Goal: Find contact information: Find contact information

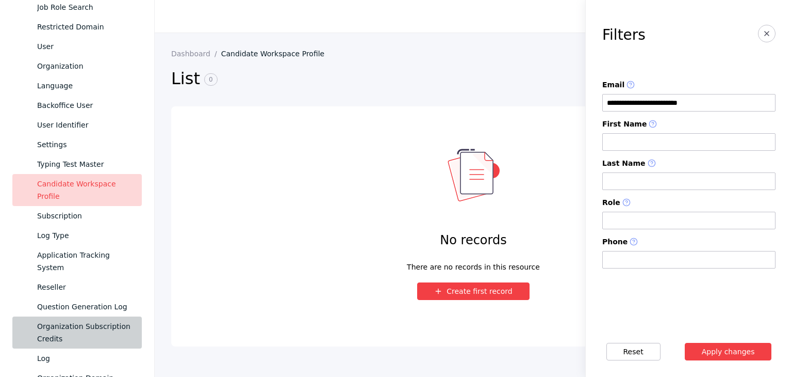
scroll to position [155, 0]
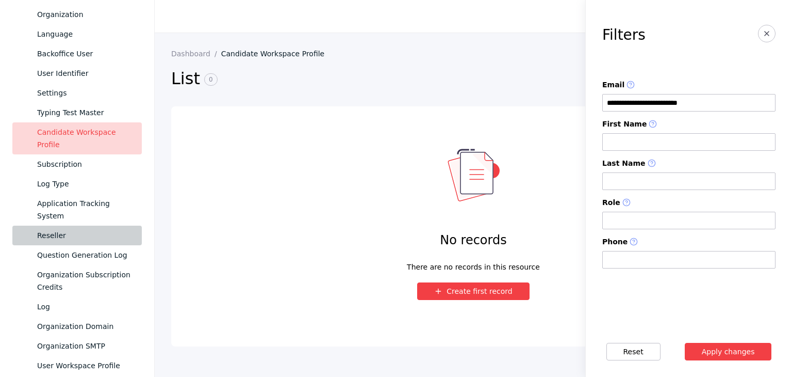
click at [70, 235] on div "Reseller" at bounding box center [85, 235] width 96 height 12
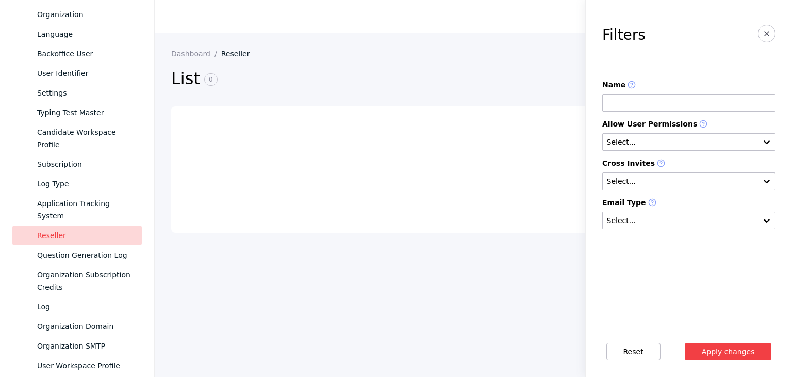
click at [640, 102] on input at bounding box center [688, 103] width 173 height 18
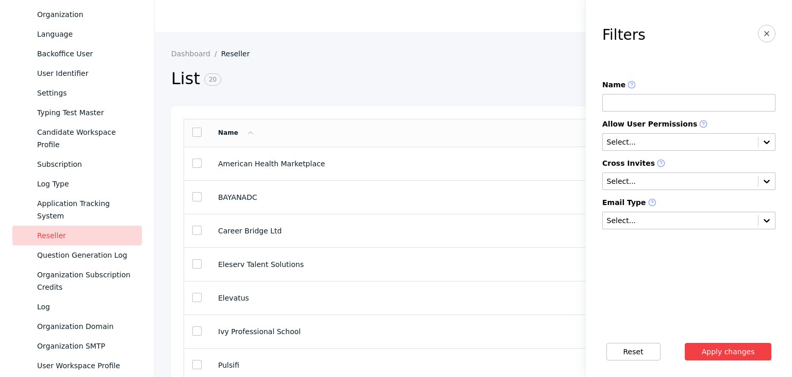
click at [645, 103] on input at bounding box center [688, 103] width 173 height 18
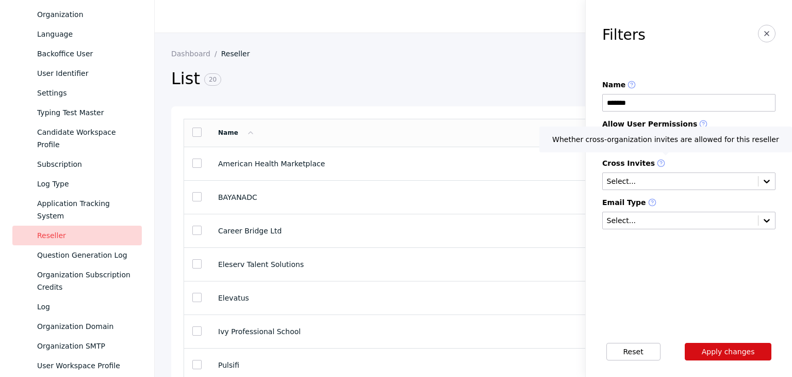
type input "*******"
click at [722, 349] on button "Apply changes" at bounding box center [728, 351] width 87 height 18
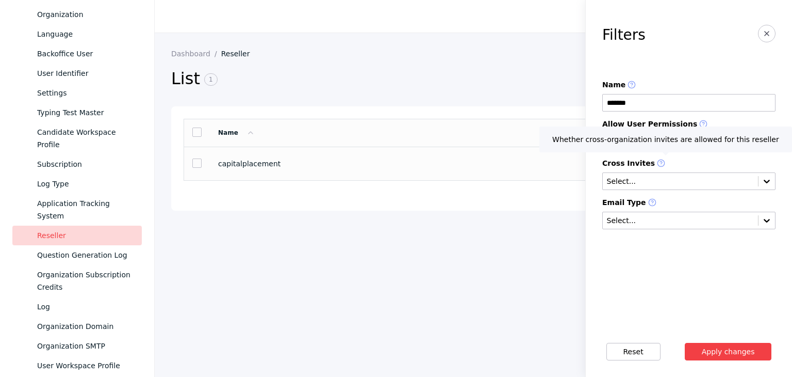
click at [249, 165] on section "capitalplacement" at bounding box center [457, 163] width 479 height 8
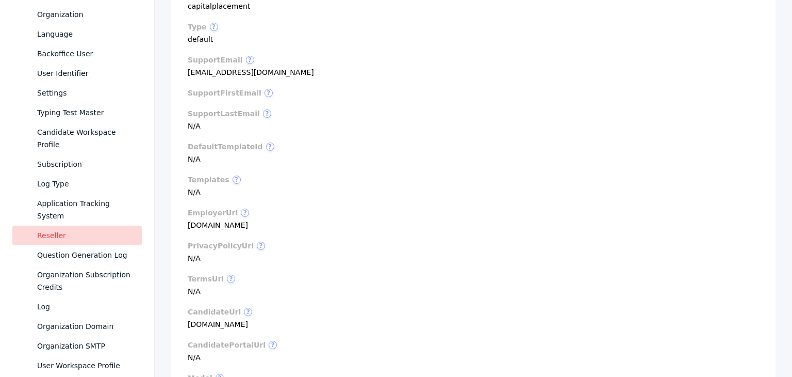
scroll to position [413, 0]
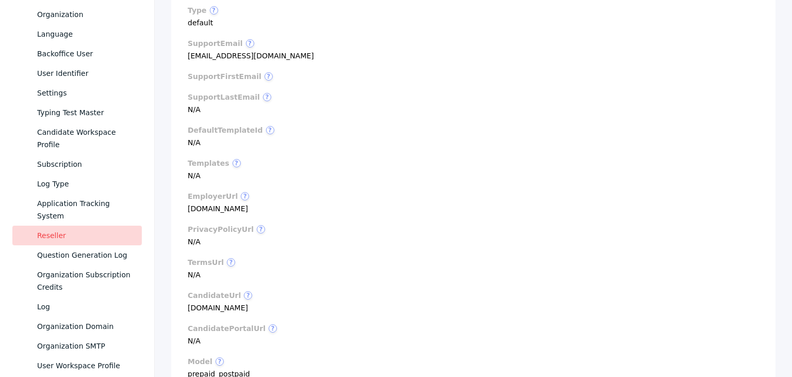
click at [204, 211] on section "employerUrl ? [DOMAIN_NAME]" at bounding box center [473, 202] width 571 height 21
copy section "[DOMAIN_NAME]"
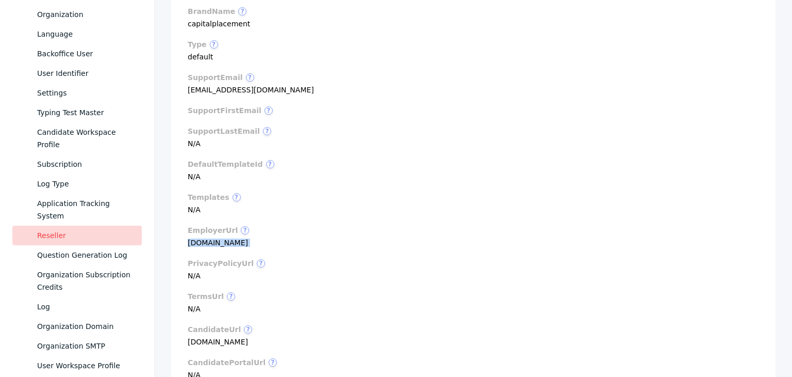
scroll to position [361, 0]
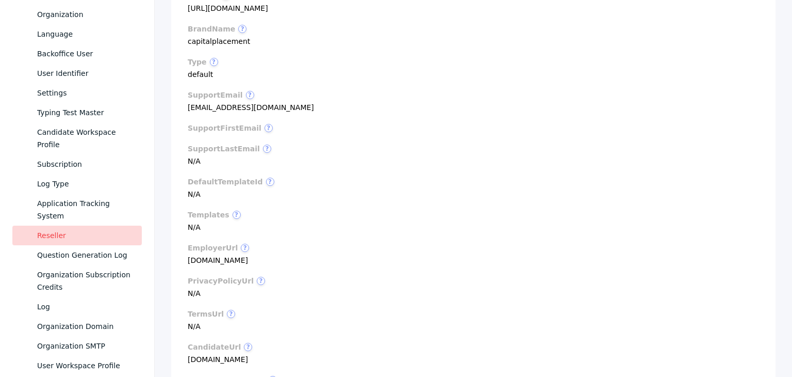
click at [239, 104] on section "supportEmail ? [EMAIL_ADDRESS][DOMAIN_NAME]" at bounding box center [473, 101] width 571 height 21
copy section "[EMAIL_ADDRESS][DOMAIN_NAME]"
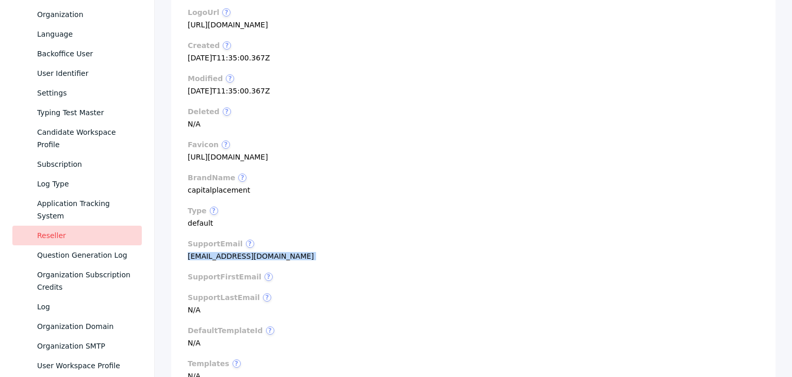
scroll to position [206, 0]
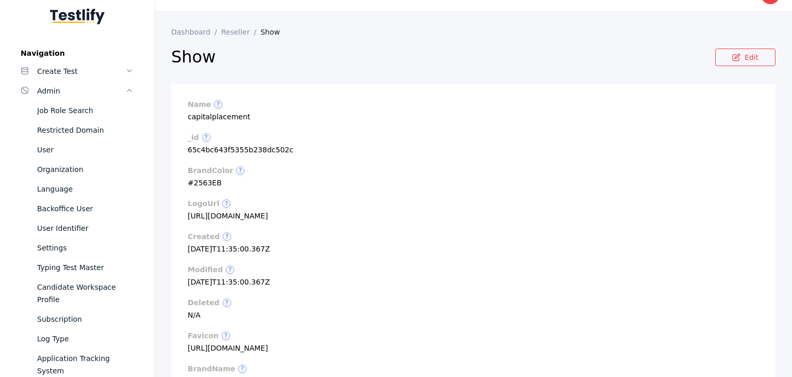
scroll to position [0, 0]
